Goal: Information Seeking & Learning: Learn about a topic

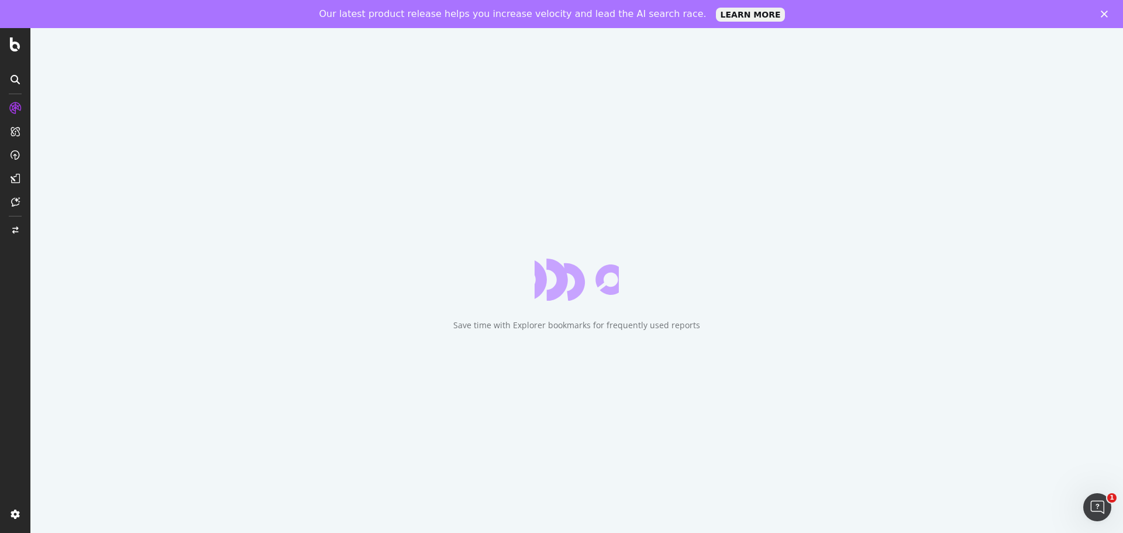
click at [595, 327] on div "Save time with Explorer bookmarks for frequently used reports" at bounding box center [576, 325] width 247 height 12
click at [818, 418] on div "Save time with Explorer bookmarks for frequently used reports" at bounding box center [576, 294] width 1092 height 533
click at [464, 272] on div "Need to jump quickly to a specific report or feature? Use Cmd/Ctrl+K or click t…" at bounding box center [576, 294] width 1092 height 533
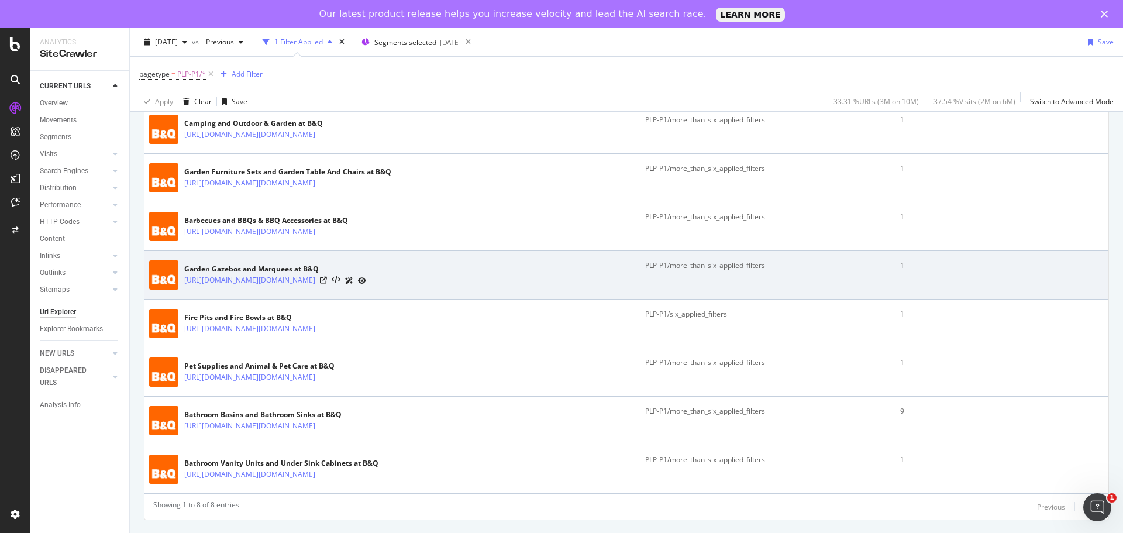
scroll to position [318, 0]
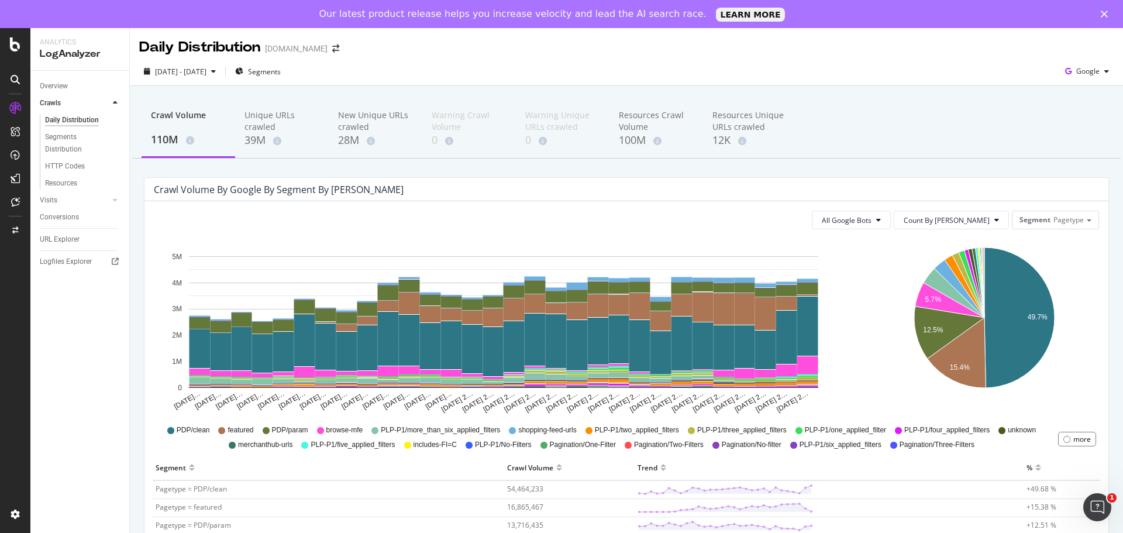
scroll to position [292, 0]
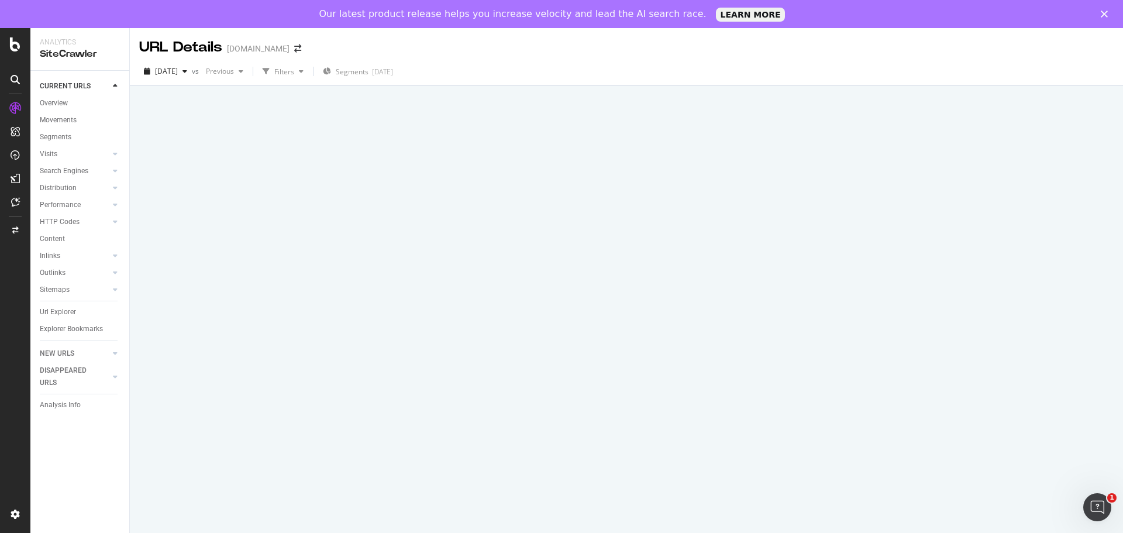
click at [1102, 14] on icon "Close" at bounding box center [1103, 14] width 7 height 7
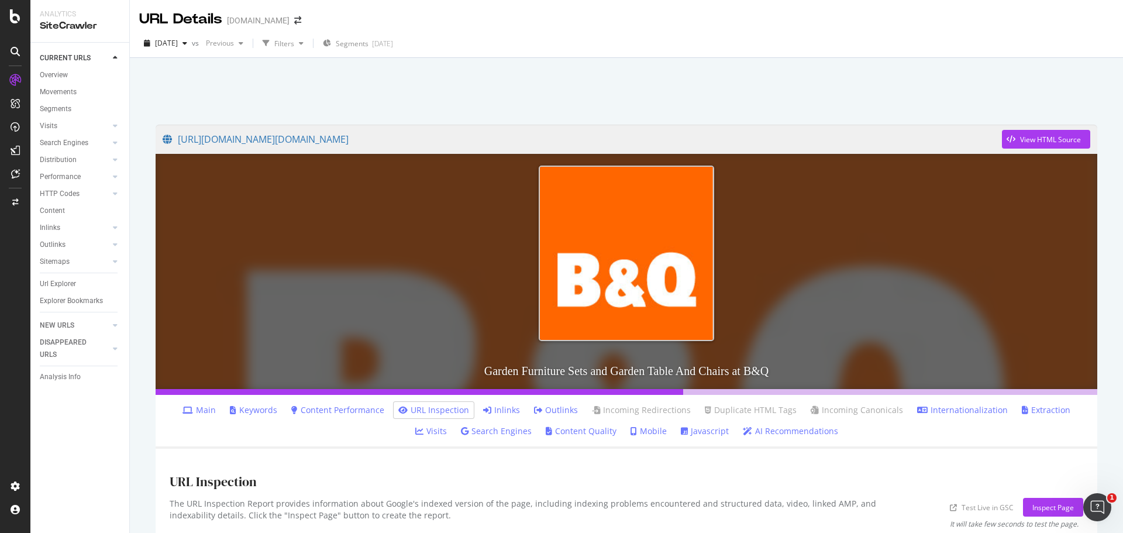
click at [483, 404] on link "Inlinks" at bounding box center [501, 410] width 37 height 12
click at [483, 409] on link "Inlinks" at bounding box center [501, 410] width 37 height 12
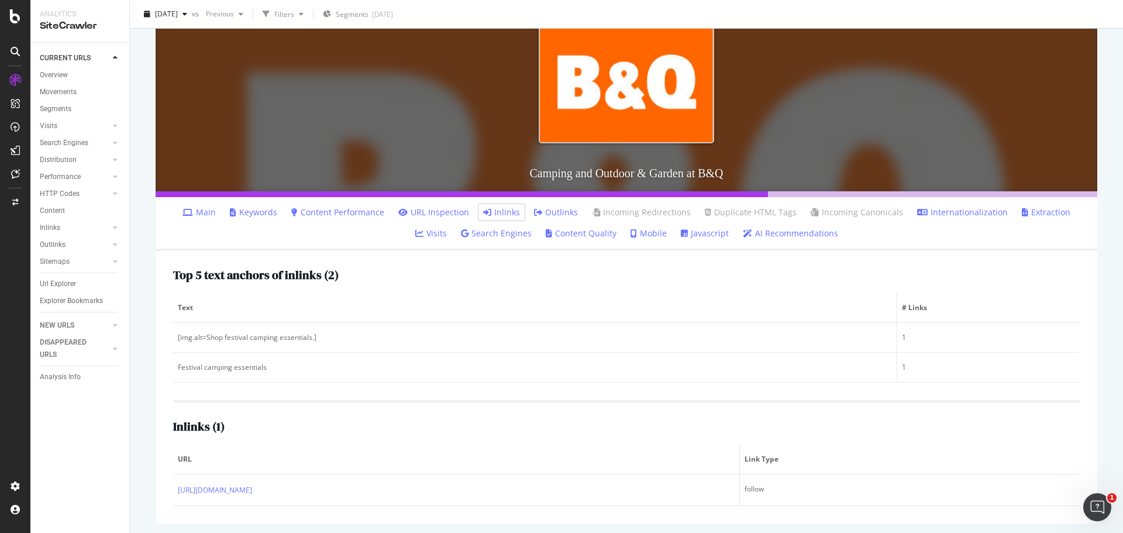
scroll to position [200, 0]
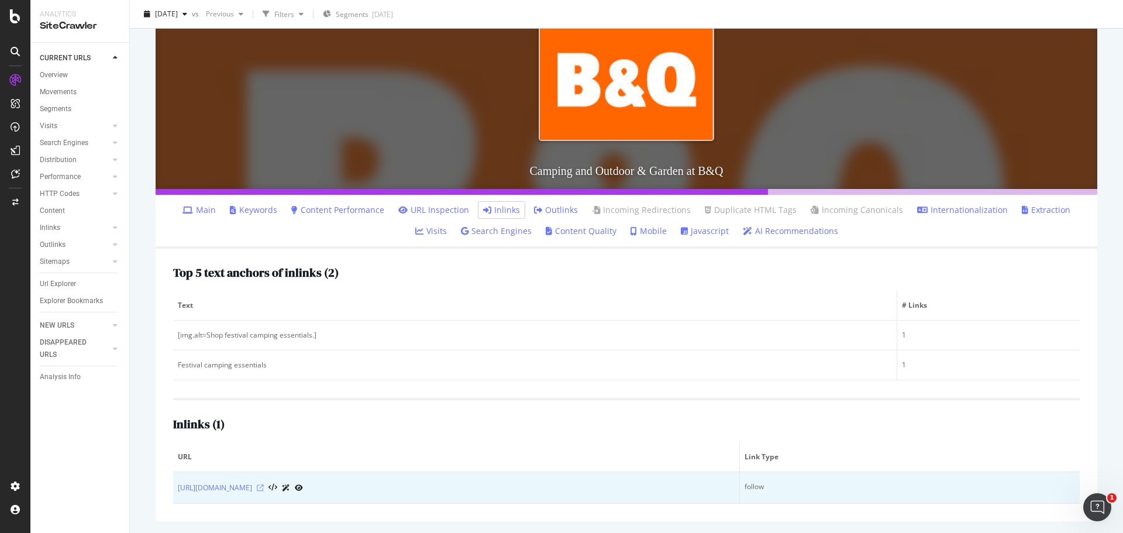
click at [264, 488] on icon at bounding box center [260, 487] width 7 height 7
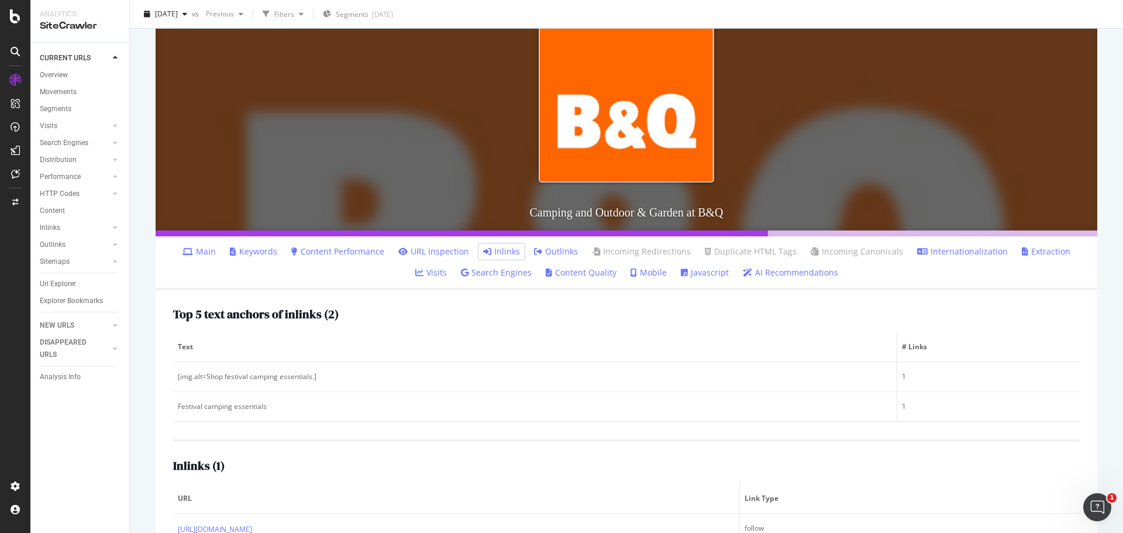
scroll to position [0, 0]
